Goal: Information Seeking & Learning: Find specific page/section

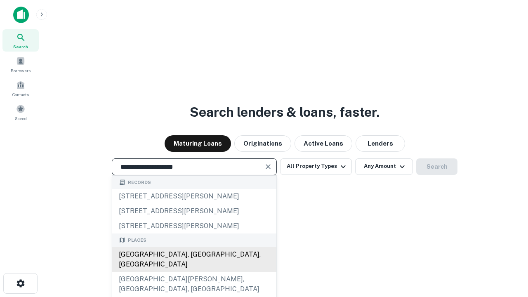
click at [194, 272] on div "Santa Monica, CA, USA" at bounding box center [194, 259] width 164 height 25
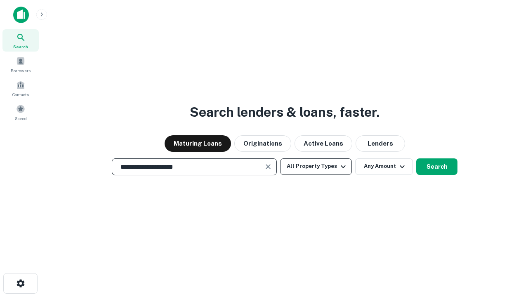
type input "**********"
click at [316, 166] on button "All Property Types" at bounding box center [316, 166] width 72 height 17
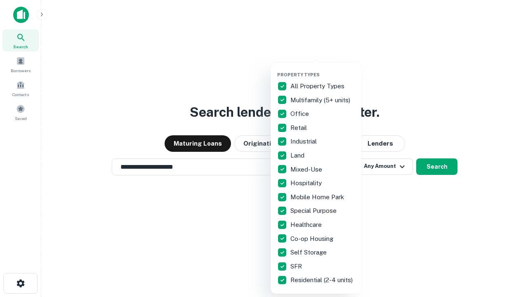
click at [323, 69] on button "button" at bounding box center [322, 69] width 91 height 0
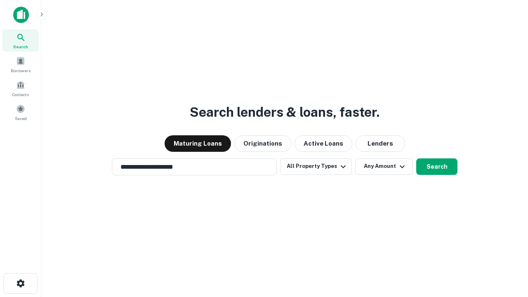
scroll to position [13, 0]
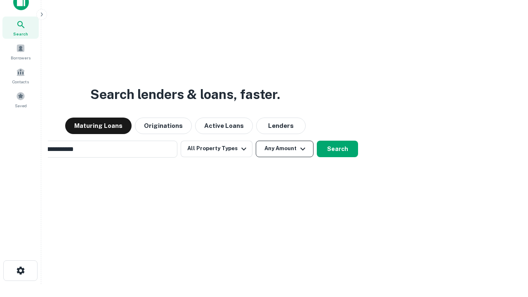
click at [256, 141] on button "Any Amount" at bounding box center [285, 149] width 58 height 17
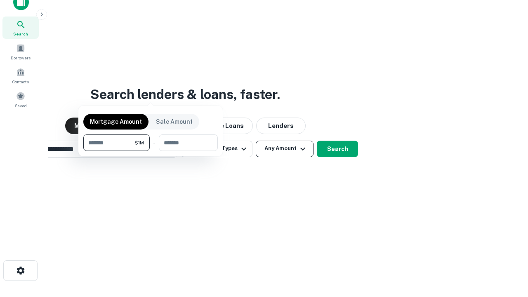
scroll to position [13, 0]
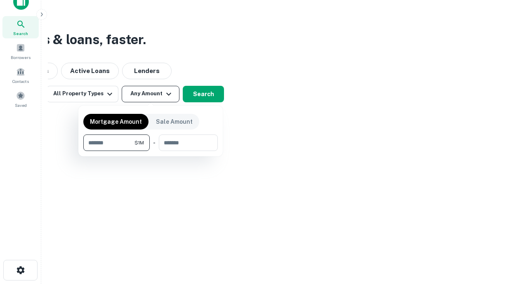
type input "*******"
click at [151, 151] on button "button" at bounding box center [150, 151] width 135 height 0
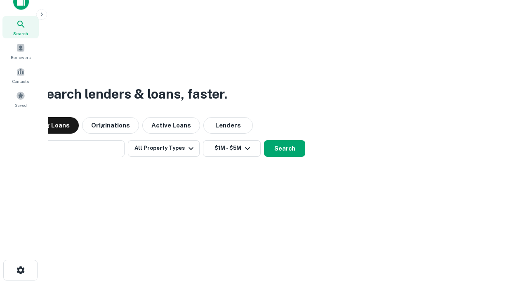
scroll to position [13, 0]
click at [264, 141] on button "Search" at bounding box center [284, 149] width 41 height 17
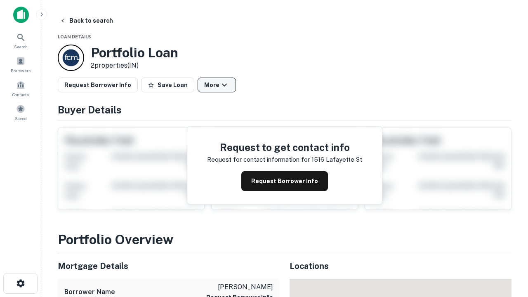
click at [217, 85] on button "More" at bounding box center [217, 85] width 38 height 15
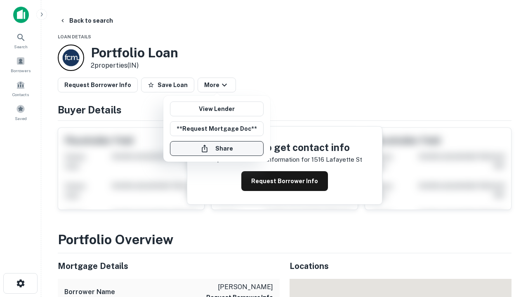
click at [217, 149] on button "Share" at bounding box center [217, 148] width 94 height 15
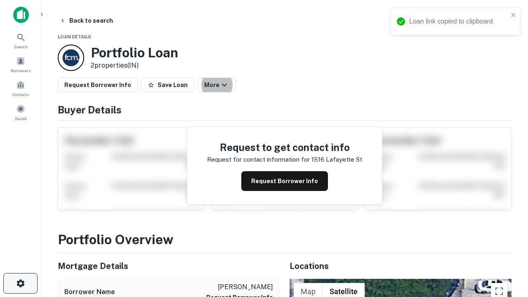
click at [20, 283] on icon "button" at bounding box center [21, 284] width 10 height 10
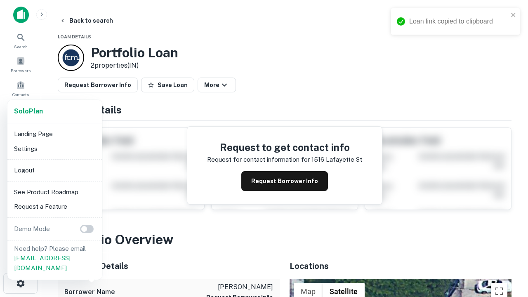
click at [54, 170] on li "Logout" at bounding box center [55, 170] width 88 height 15
